Goal: Find specific page/section: Find specific page/section

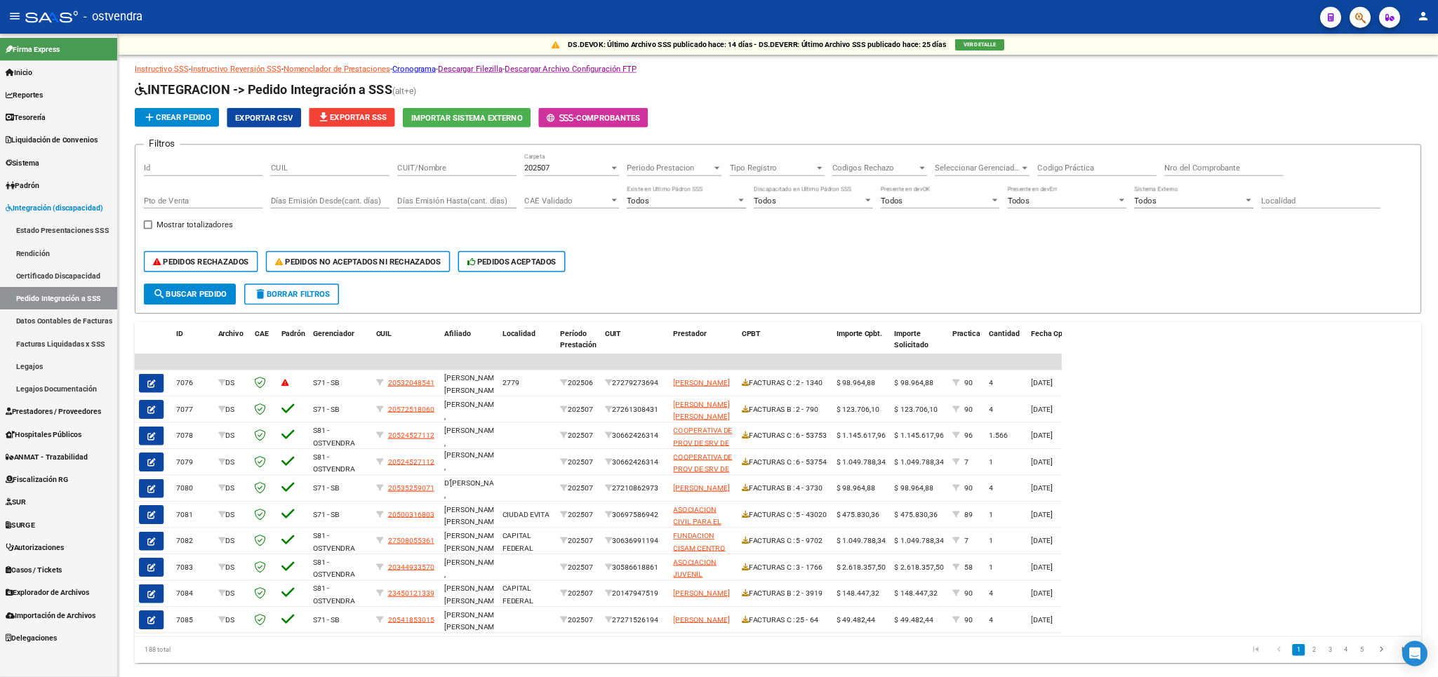
scroll to position [18, 0]
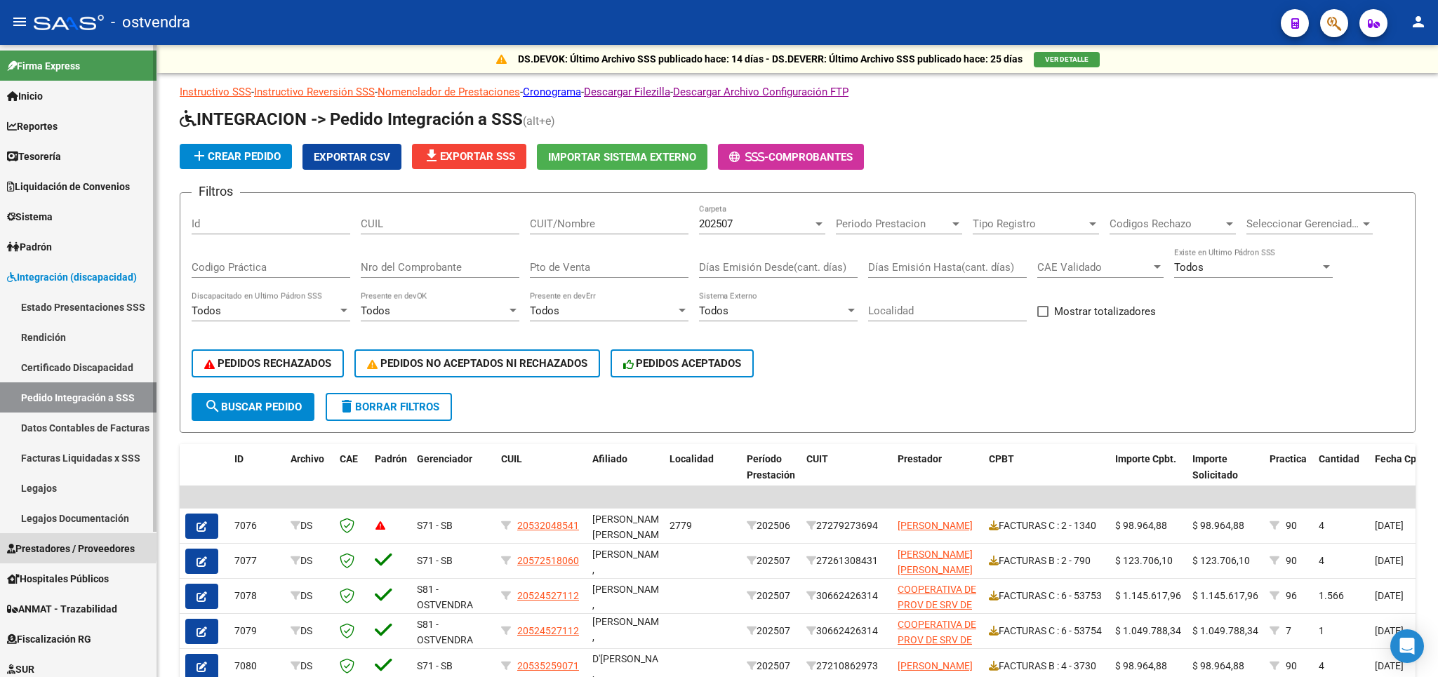
click at [67, 545] on span "Prestadores / Proveedores" at bounding box center [71, 548] width 128 height 15
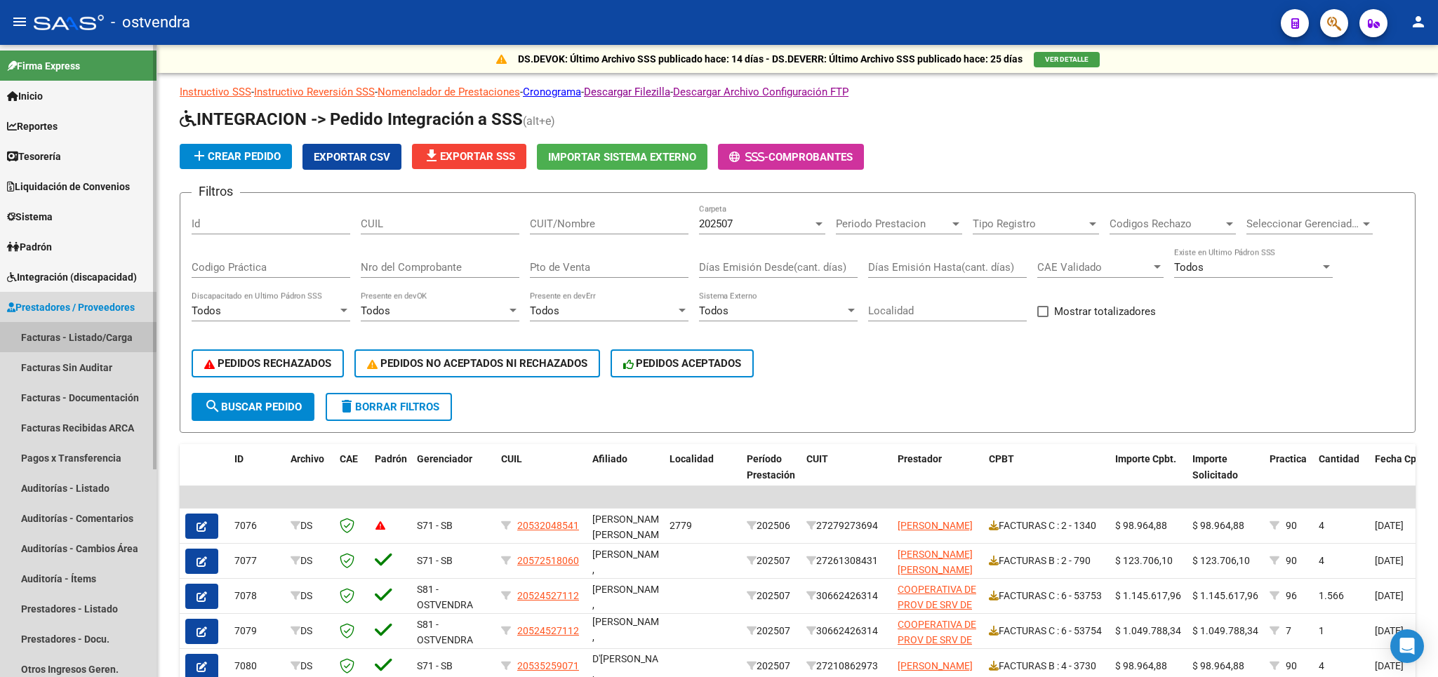
drag, startPoint x: 74, startPoint y: 333, endPoint x: 91, endPoint y: 333, distance: 16.8
click at [82, 333] on link "Facturas - Listado/Carga" at bounding box center [78, 337] width 157 height 30
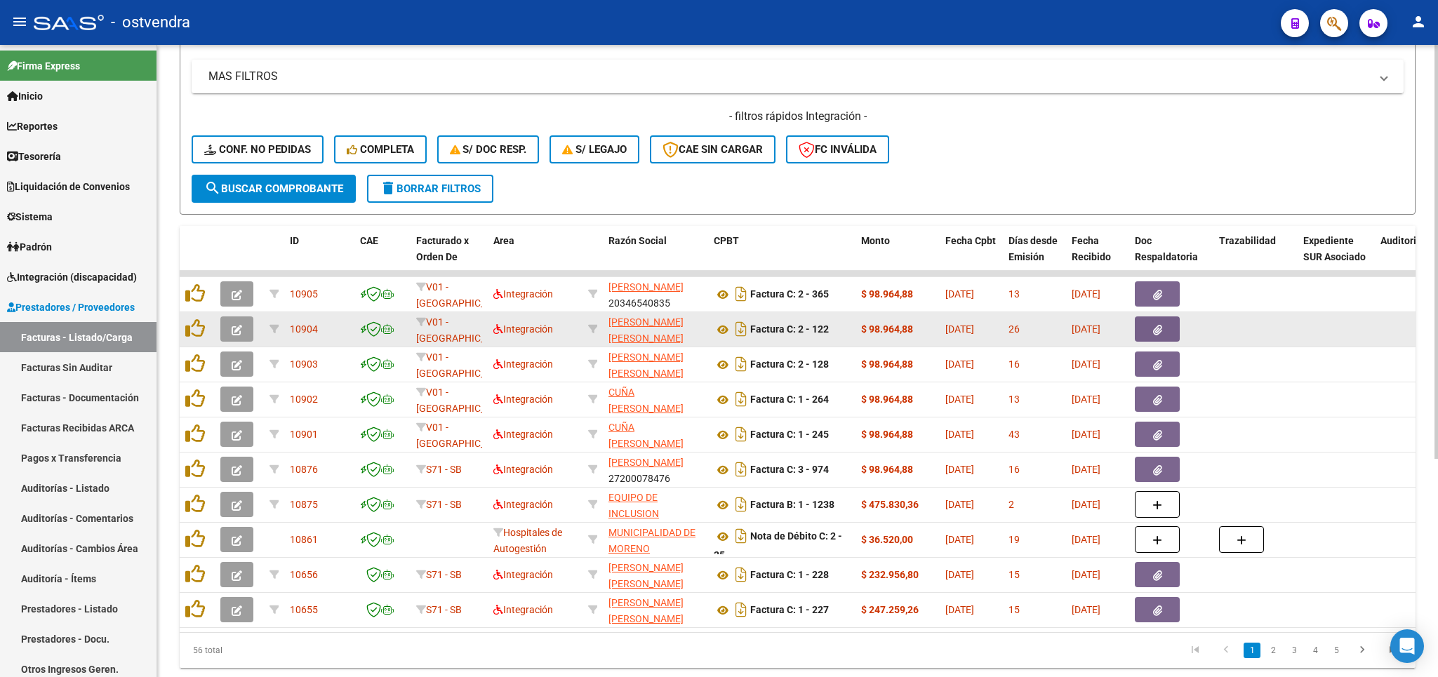
scroll to position [328, 0]
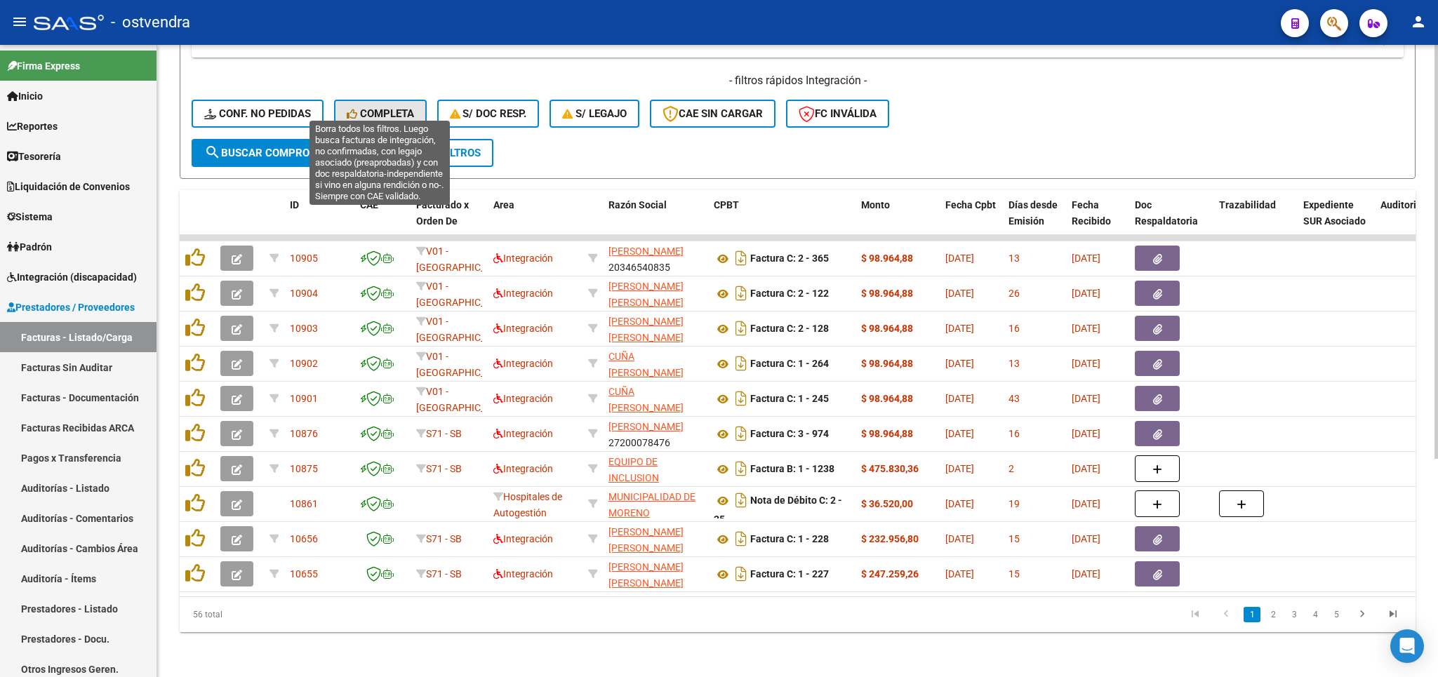
click at [404, 107] on span "Completa" at bounding box center [380, 113] width 67 height 13
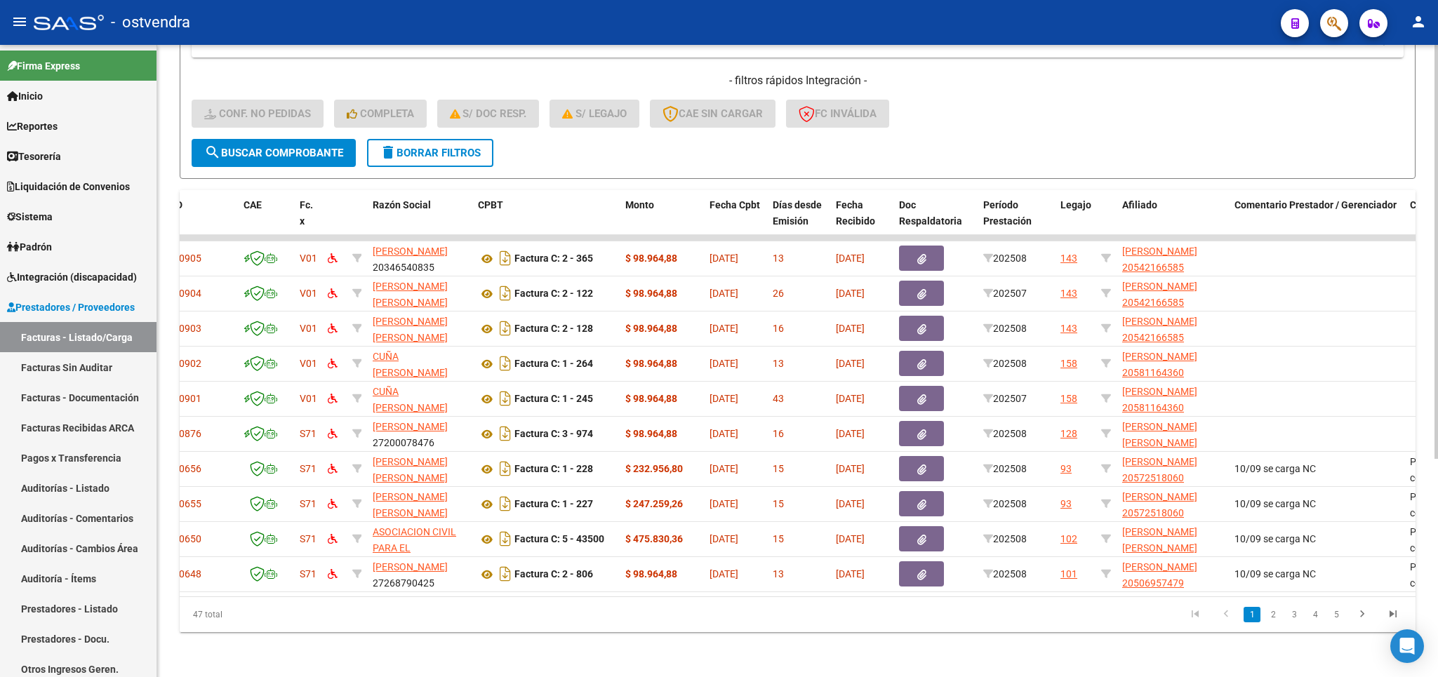
scroll to position [0, 9]
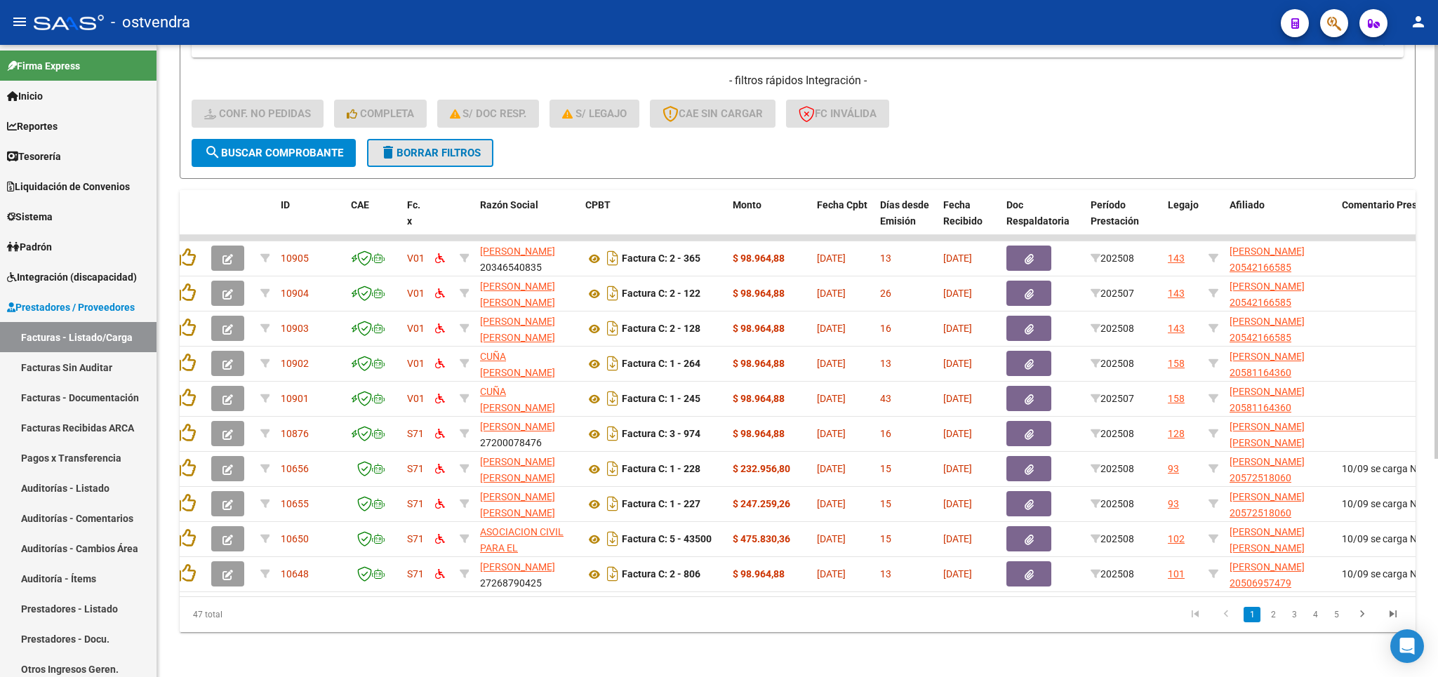
click at [436, 150] on button "delete Borrar Filtros" at bounding box center [430, 153] width 126 height 28
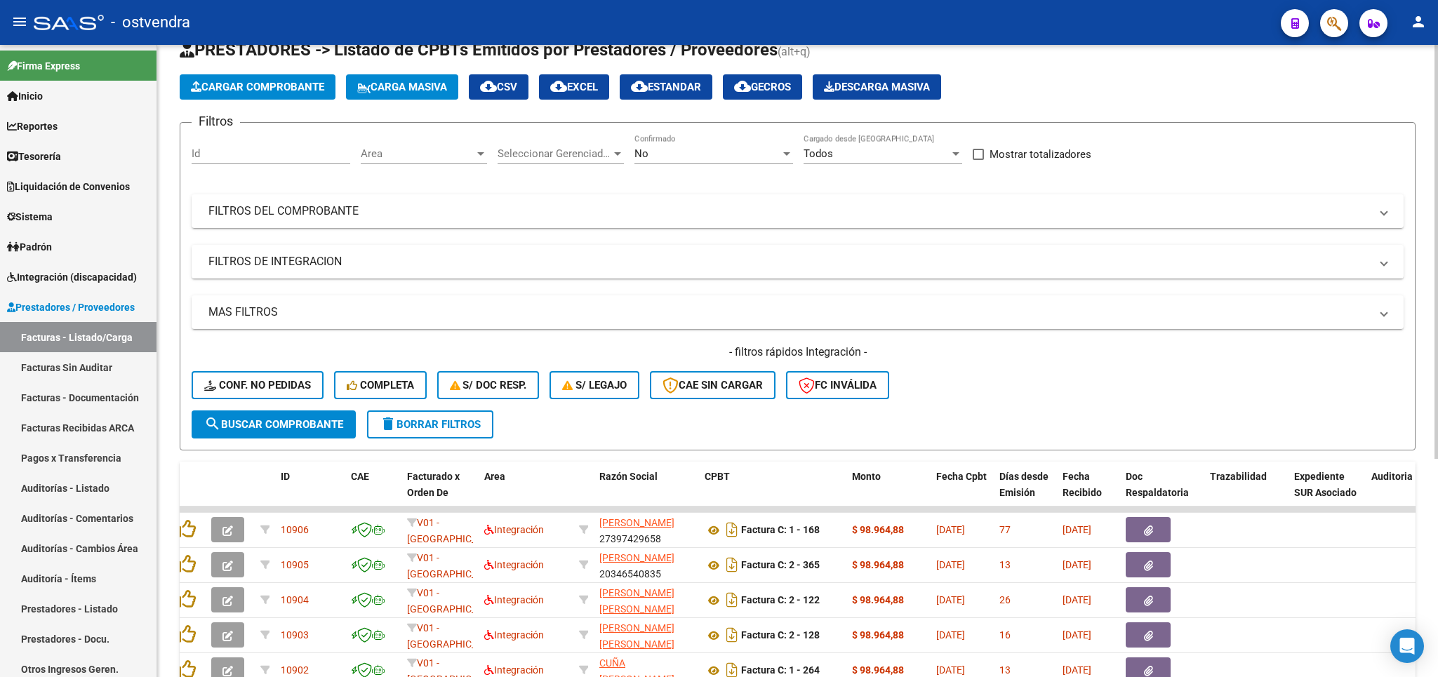
scroll to position [0, 0]
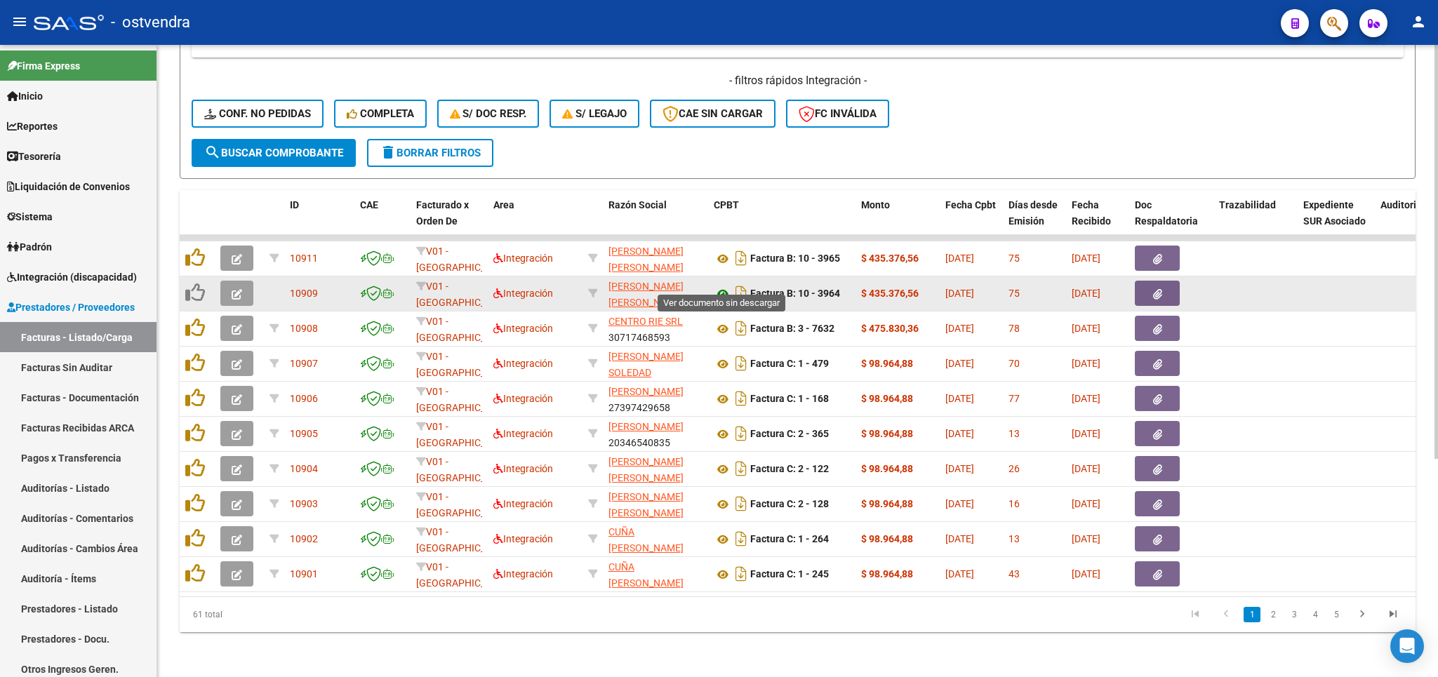
click at [722, 286] on icon at bounding box center [723, 294] width 18 height 17
